Goal: Navigation & Orientation: Find specific page/section

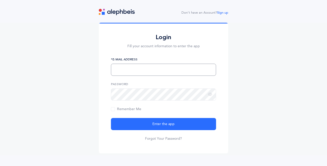
click at [181, 71] on input "text" at bounding box center [163, 70] width 105 height 12
type input "pessymichael@hotmail.com"
click at [208, 95] on icon at bounding box center [210, 94] width 4 height 5
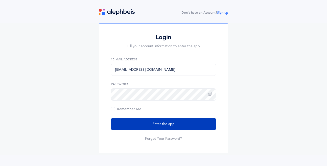
click at [191, 125] on button "Enter the app" at bounding box center [163, 124] width 105 height 12
